Goal: Find specific page/section: Find specific page/section

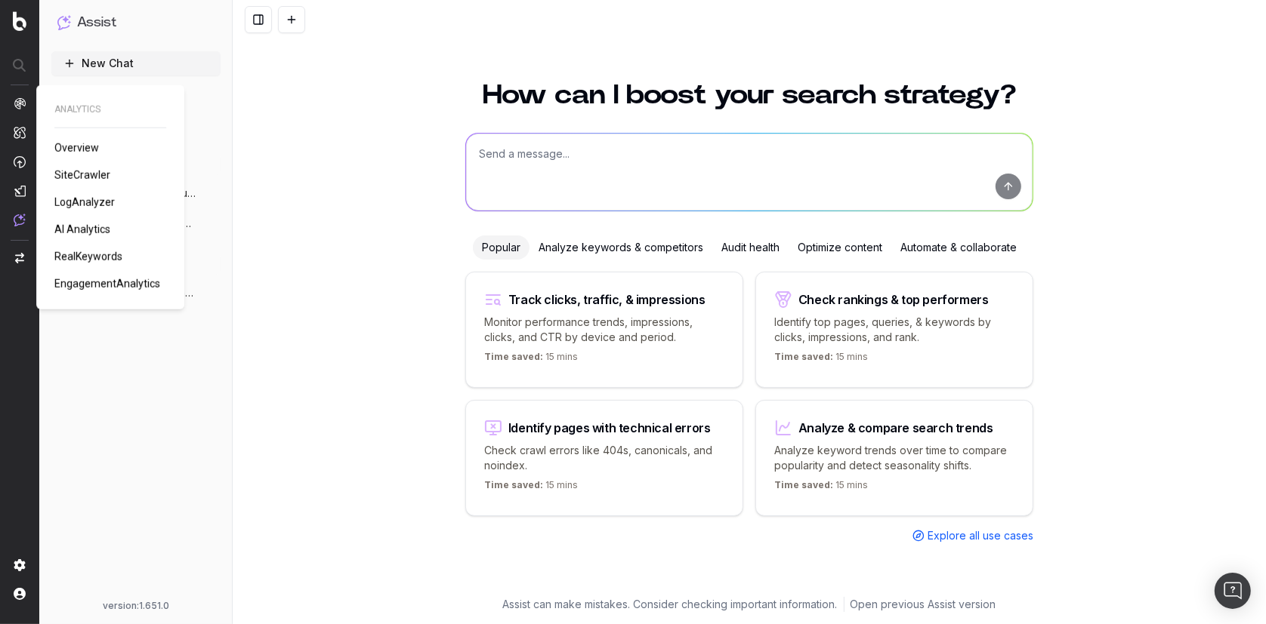
click at [87, 229] on span "AI Analytics" at bounding box center [82, 230] width 56 height 12
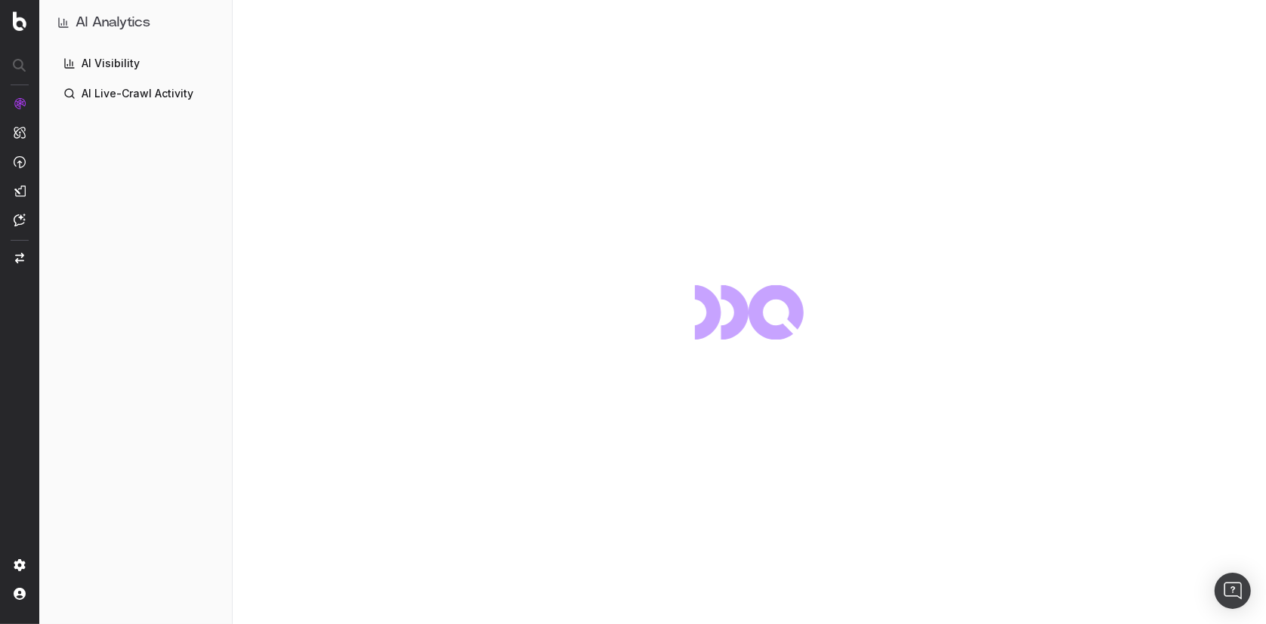
click at [165, 85] on link "AI Live-Crawl Activity" at bounding box center [135, 94] width 168 height 24
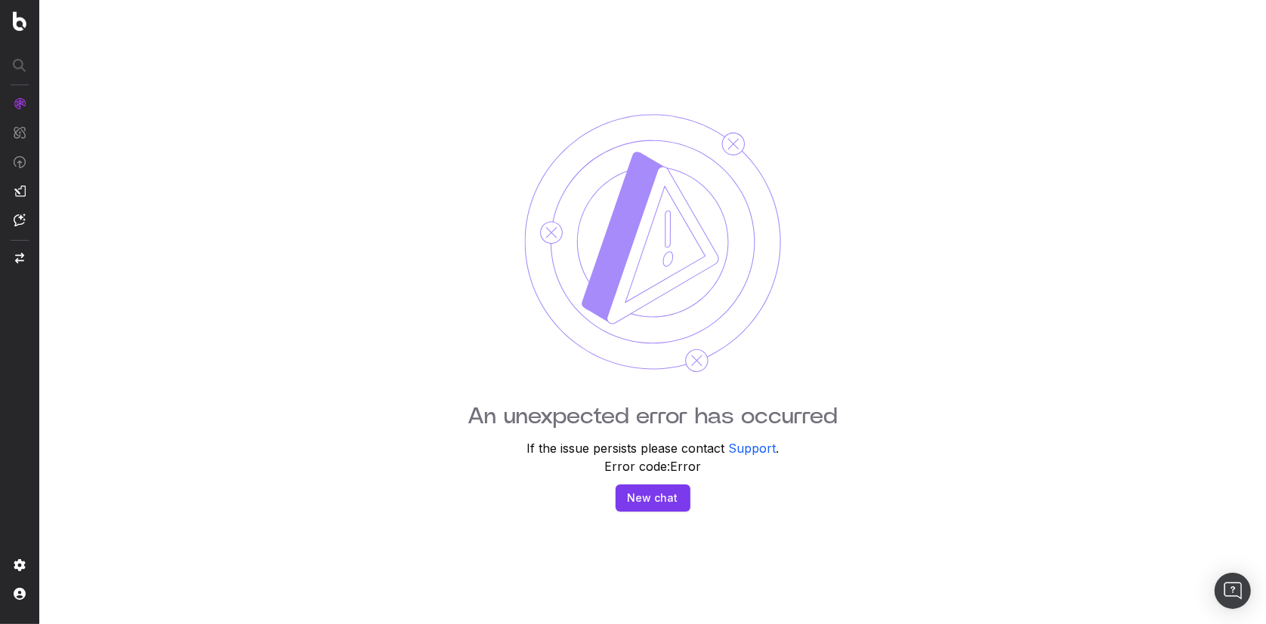
click at [17, 101] on img at bounding box center [20, 103] width 12 height 12
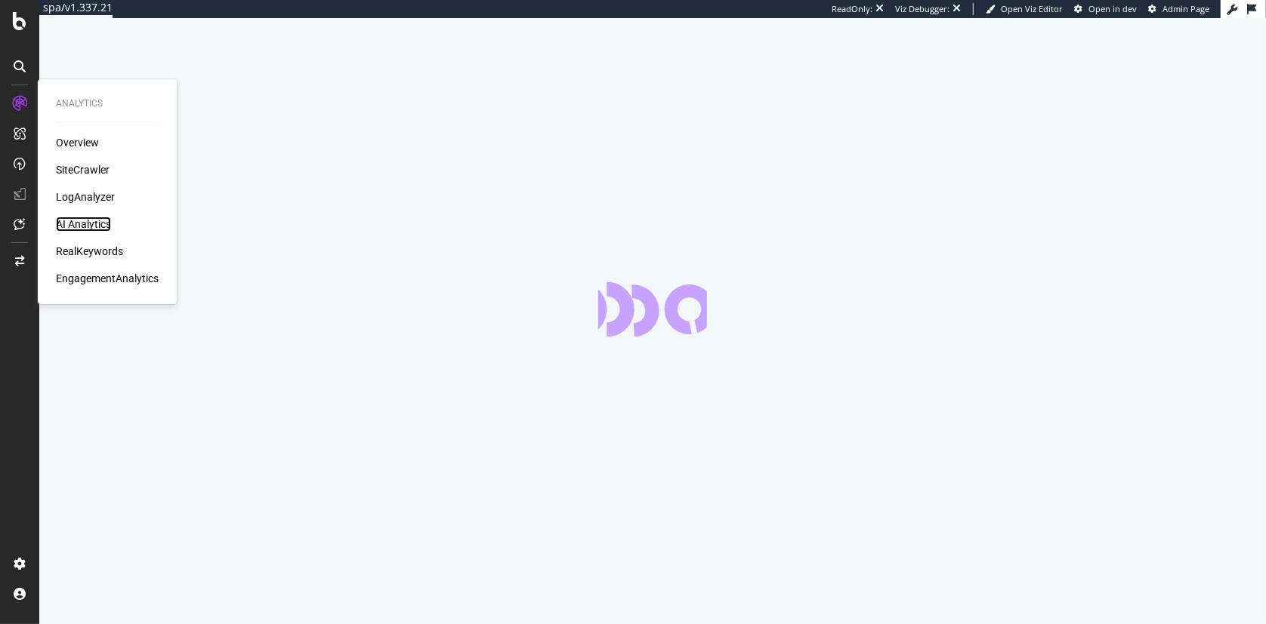
click at [100, 222] on div "AI Analytics" at bounding box center [83, 224] width 55 height 15
